Goal: Transaction & Acquisition: Book appointment/travel/reservation

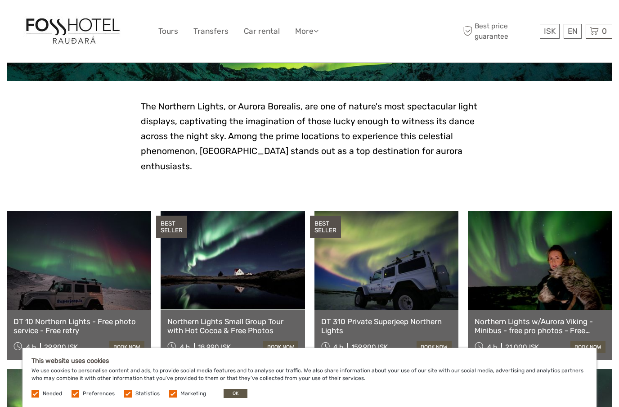
scroll to position [184, 0]
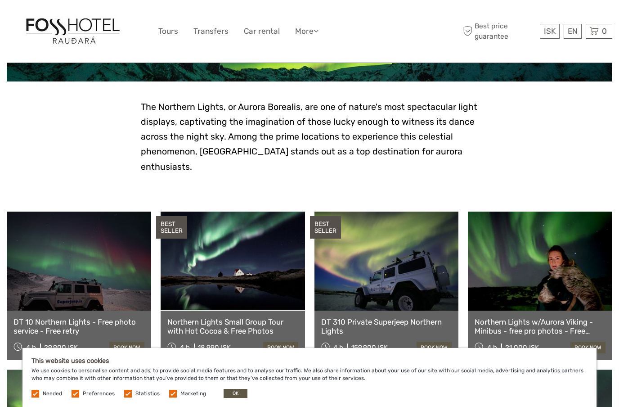
click at [236, 398] on button "OK" at bounding box center [236, 393] width 24 height 9
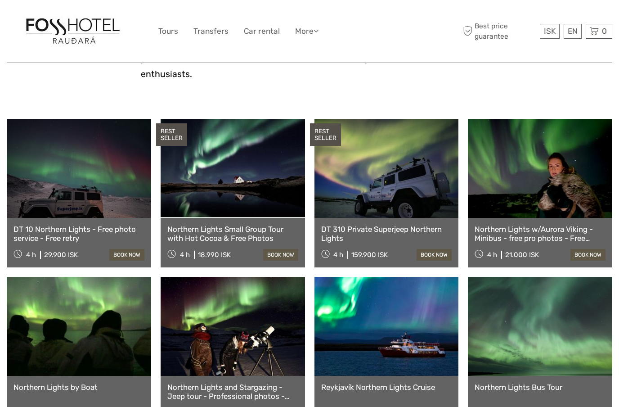
scroll to position [275, 0]
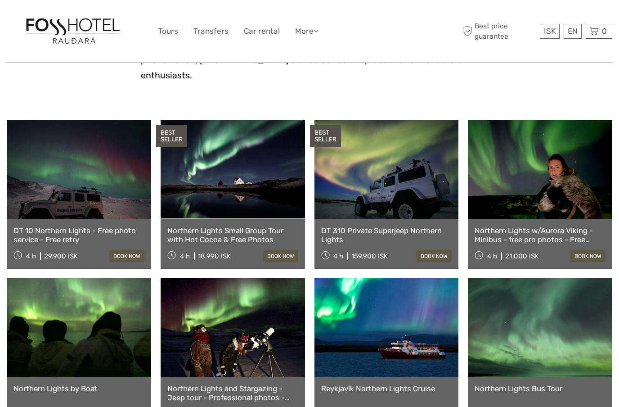
click at [426, 335] on link at bounding box center [387, 327] width 144 height 99
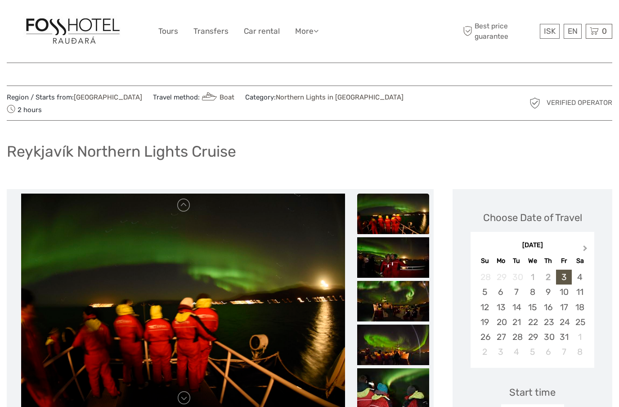
click at [588, 243] on button "Next Month" at bounding box center [586, 250] width 14 height 14
click at [583, 315] on div "22" at bounding box center [580, 322] width 16 height 15
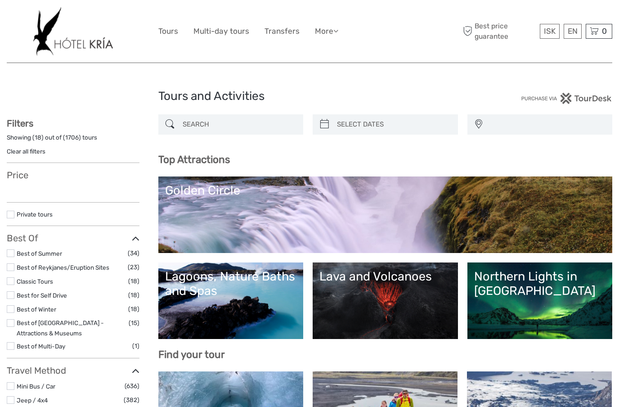
select select
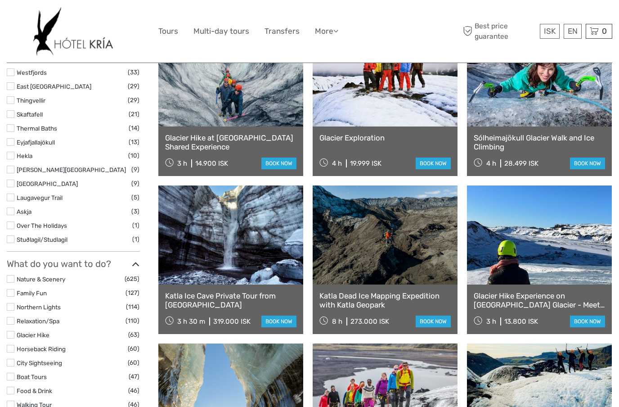
scroll to position [655, 0]
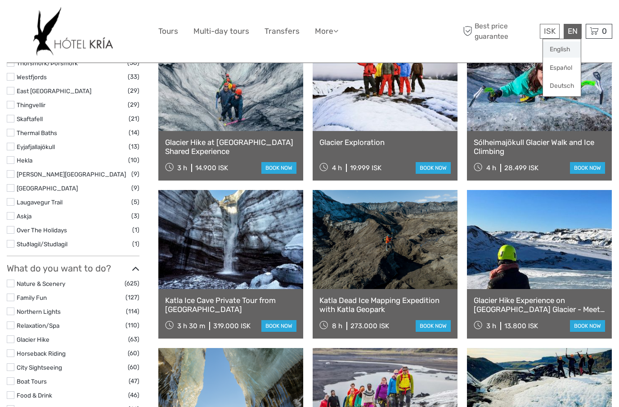
click at [562, 52] on link "English" at bounding box center [562, 49] width 38 height 16
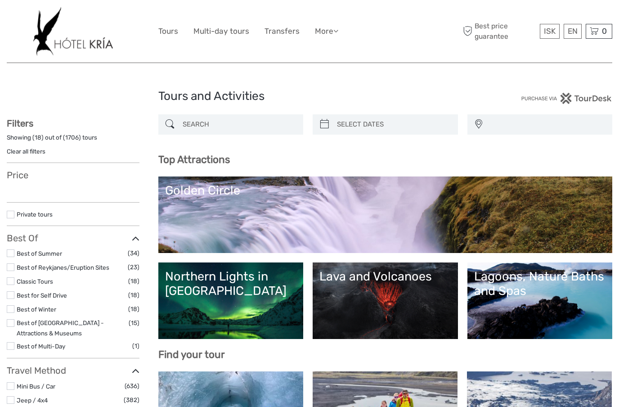
select select
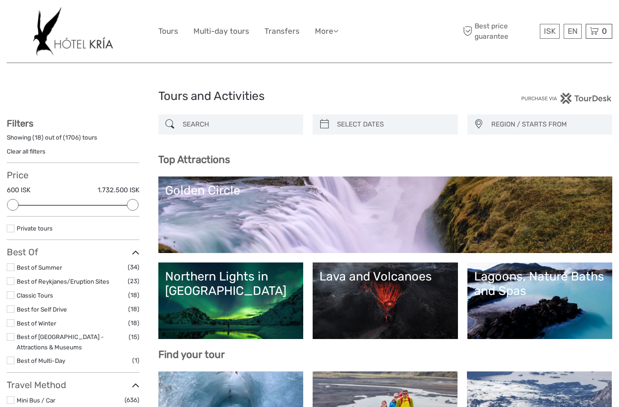
click at [232, 302] on link "Northern Lights in [GEOGRAPHIC_DATA]" at bounding box center [231, 300] width 132 height 63
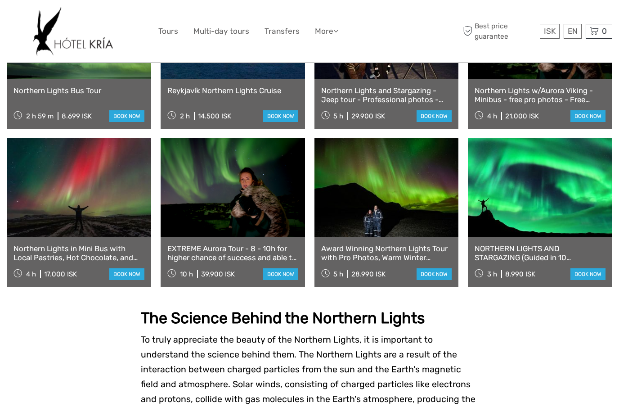
scroll to position [574, 0]
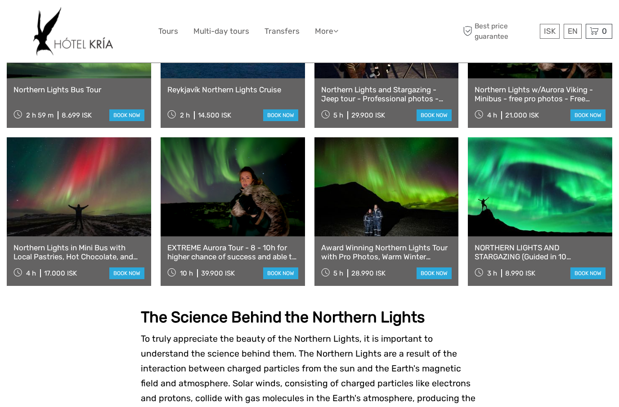
click at [86, 180] on link at bounding box center [79, 186] width 144 height 99
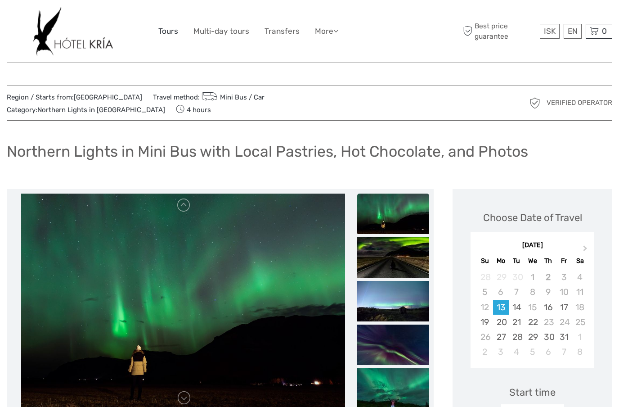
click at [165, 28] on link "Tours" at bounding box center [168, 31] width 20 height 13
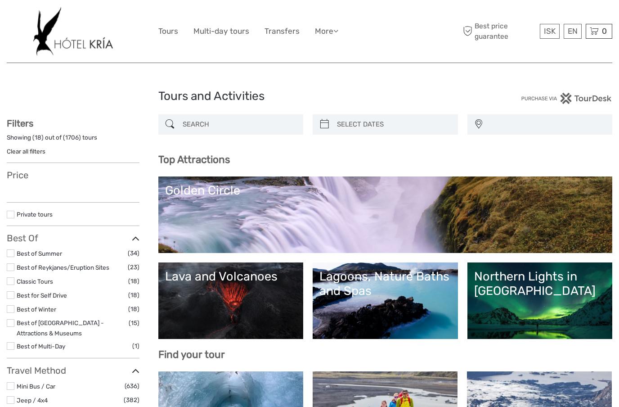
select select
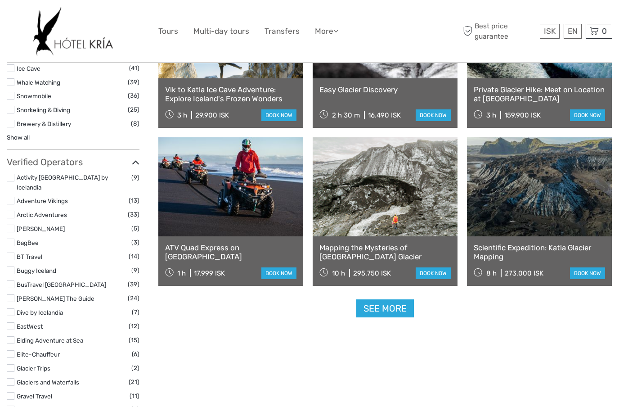
scroll to position [1023, 0]
click at [389, 312] on link "See more" at bounding box center [385, 309] width 58 height 18
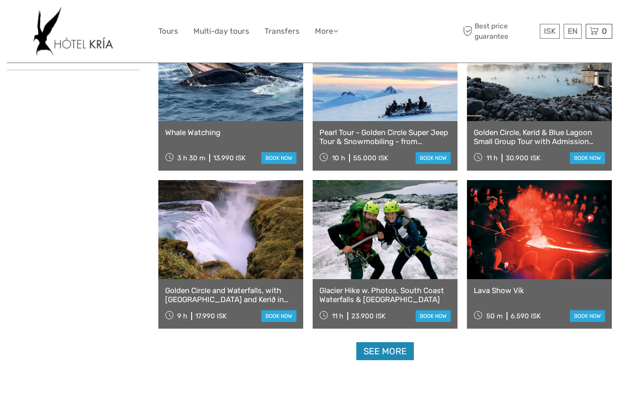
scroll to position [1712, 0]
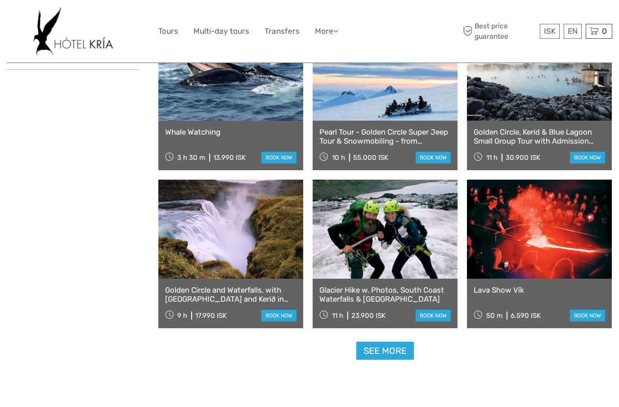
click at [520, 250] on link at bounding box center [539, 229] width 145 height 99
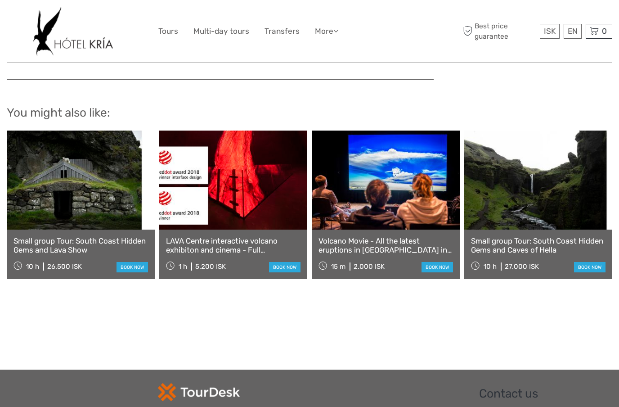
scroll to position [1204, 0]
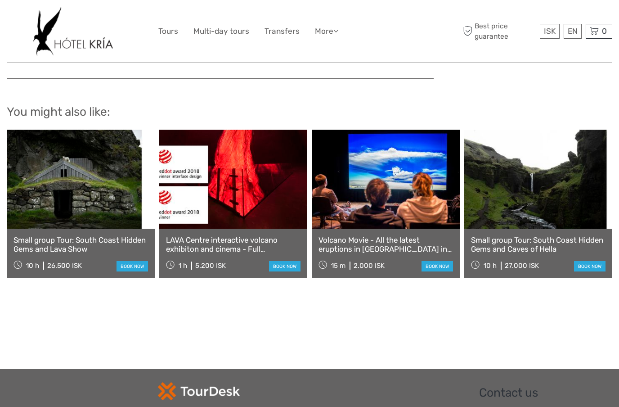
click at [43, 207] on link at bounding box center [81, 179] width 148 height 99
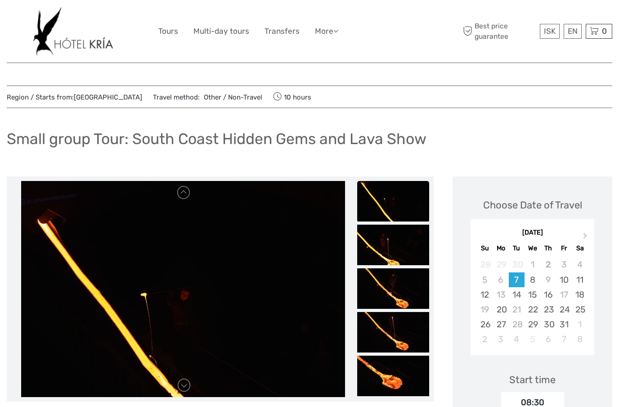
click at [101, 97] on link "[GEOGRAPHIC_DATA]" at bounding box center [108, 97] width 68 height 8
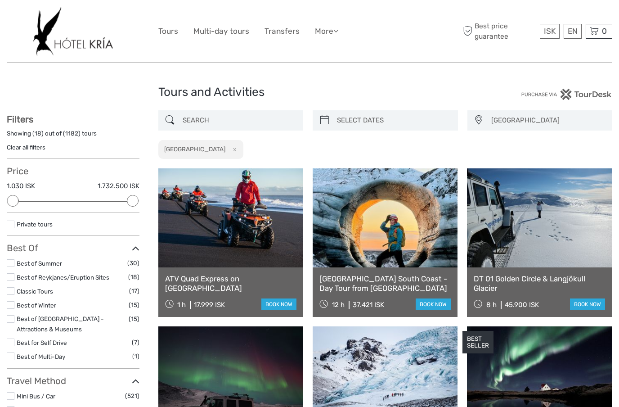
click at [11, 302] on label at bounding box center [11, 305] width 8 height 8
click at [0, 0] on input "checkbox" at bounding box center [0, 0] width 0 height 0
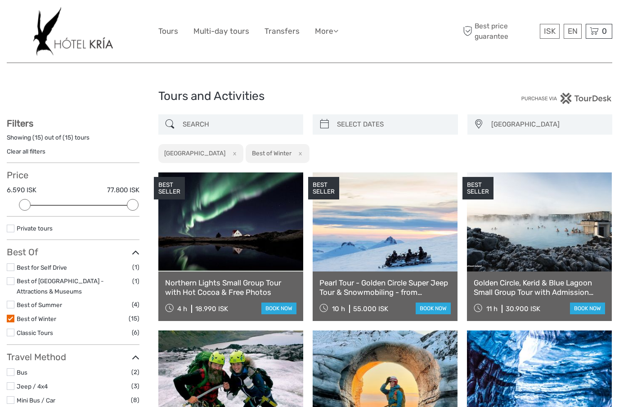
click at [511, 126] on span "[GEOGRAPHIC_DATA]" at bounding box center [547, 124] width 121 height 15
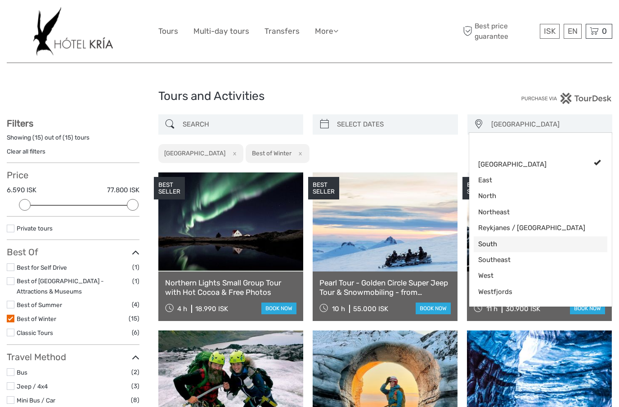
click at [500, 240] on span "South" at bounding box center [533, 243] width 110 height 9
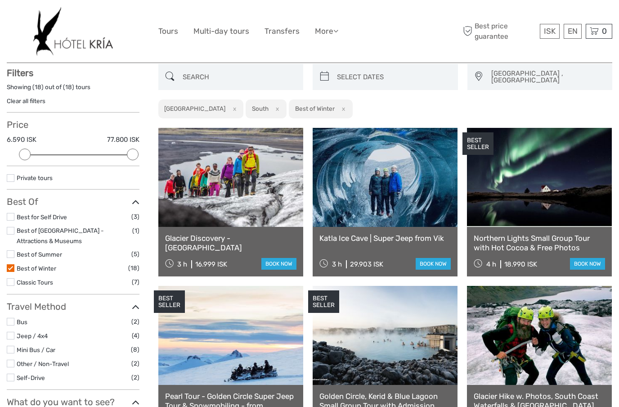
scroll to position [51, 0]
